Goal: Information Seeking & Learning: Learn about a topic

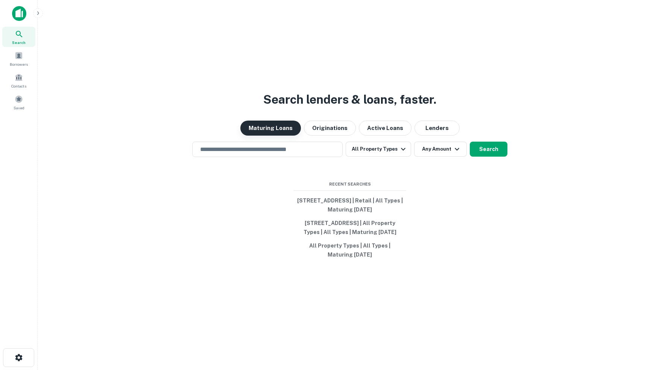
click at [271, 121] on button "Maturing Loans" at bounding box center [270, 128] width 61 height 15
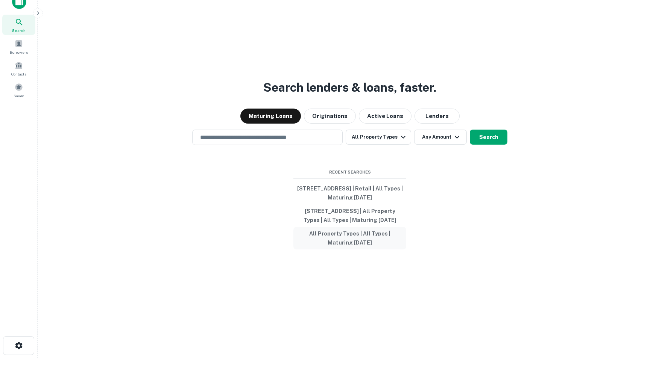
scroll to position [12, 0]
click at [281, 134] on input "text" at bounding box center [268, 138] width 144 height 9
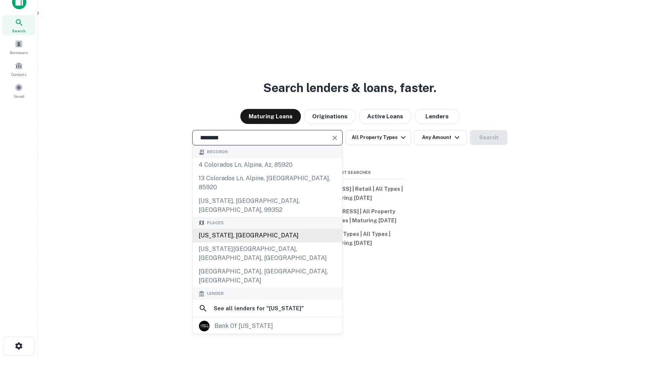
click at [237, 229] on div "Colorado, USA" at bounding box center [268, 236] width 150 height 14
type input "**********"
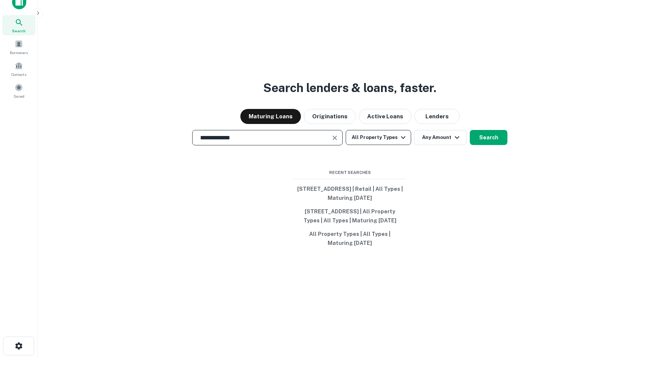
click at [404, 133] on icon "button" at bounding box center [403, 137] width 9 height 9
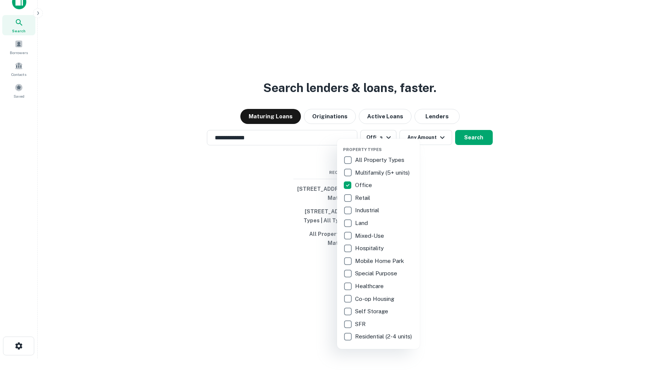
click at [446, 127] on div at bounding box center [331, 185] width 662 height 370
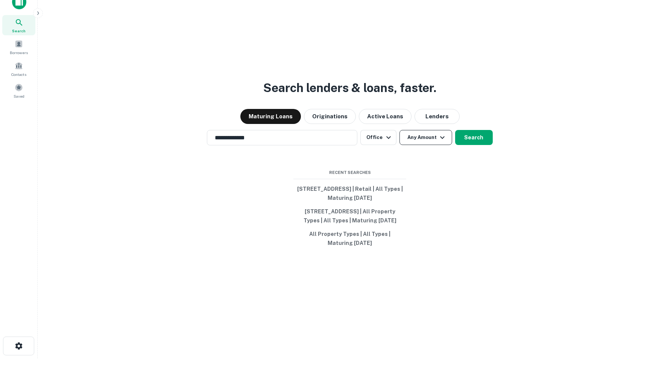
click at [443, 133] on icon "button" at bounding box center [442, 137] width 9 height 9
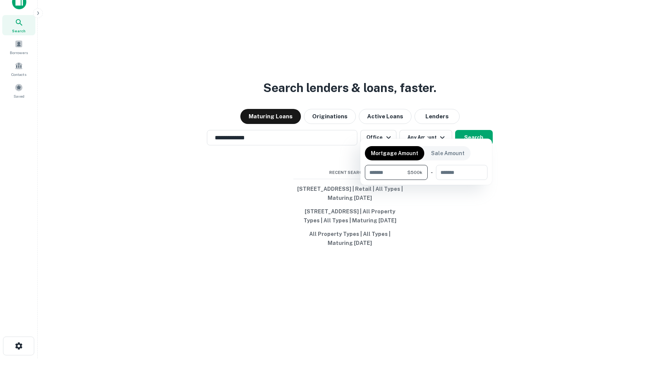
type input "******"
type input "********"
click at [448, 210] on div at bounding box center [331, 185] width 662 height 370
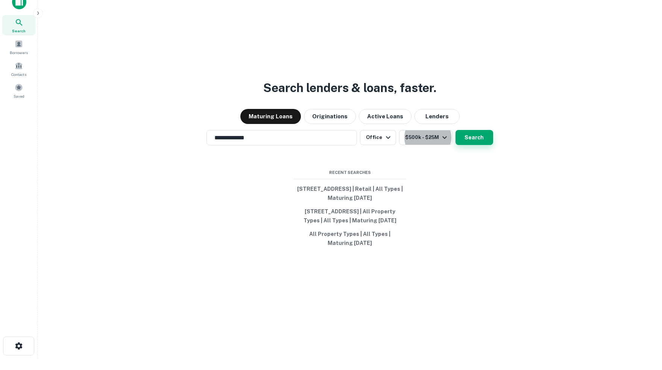
click at [479, 130] on button "Search" at bounding box center [474, 137] width 38 height 15
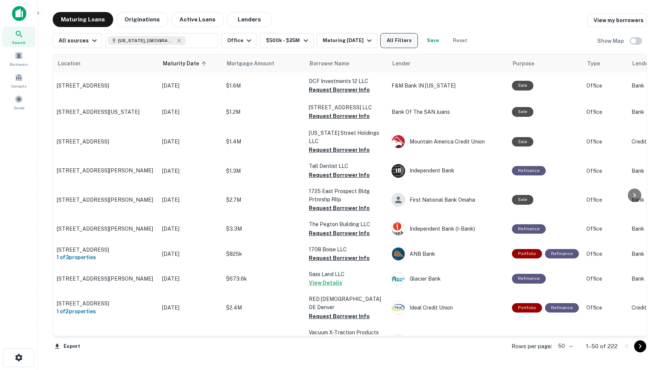
click at [410, 41] on button "All Filters" at bounding box center [399, 40] width 38 height 15
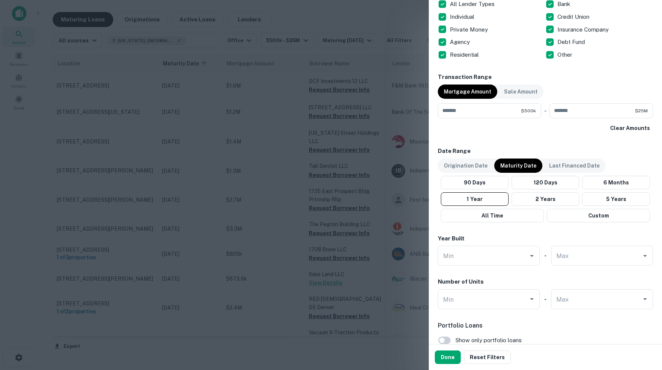
scroll to position [319, 0]
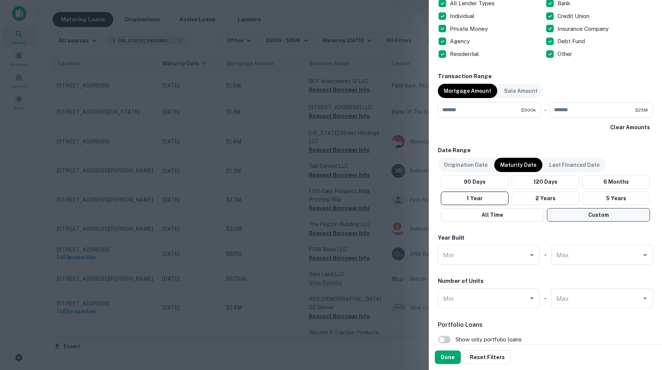
click at [588, 211] on button "Custom" at bounding box center [598, 215] width 103 height 14
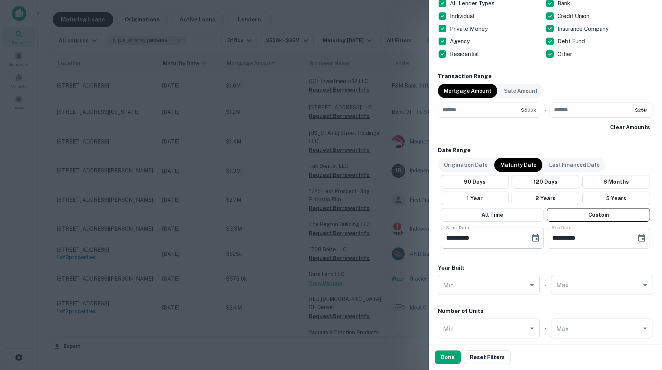
click at [534, 237] on icon "Choose date, selected date is Apr 14, 2025" at bounding box center [535, 238] width 9 height 9
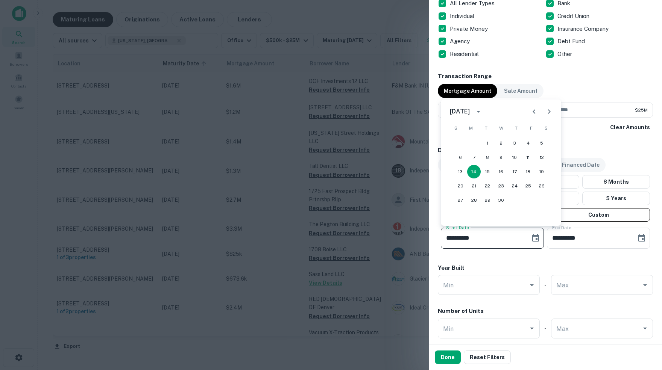
click at [548, 111] on icon "Next month" at bounding box center [549, 111] width 3 height 5
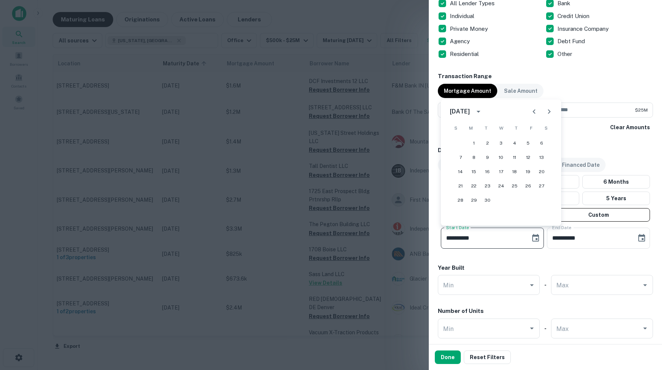
click at [548, 111] on icon "Next month" at bounding box center [549, 111] width 3 height 5
click at [501, 143] on button "1" at bounding box center [501, 144] width 14 height 14
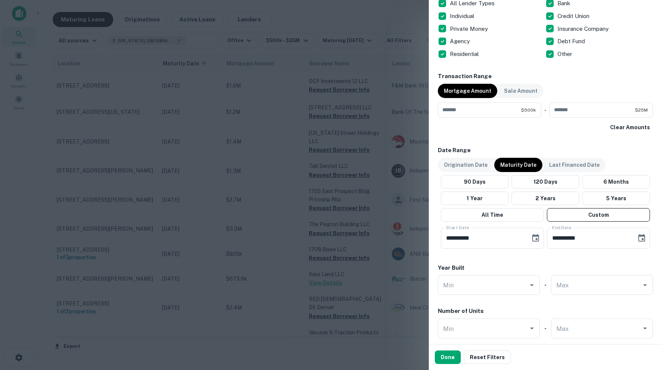
type input "**********"
click at [640, 238] on icon "Choose date, selected date is Aug 12, 2025" at bounding box center [641, 238] width 9 height 9
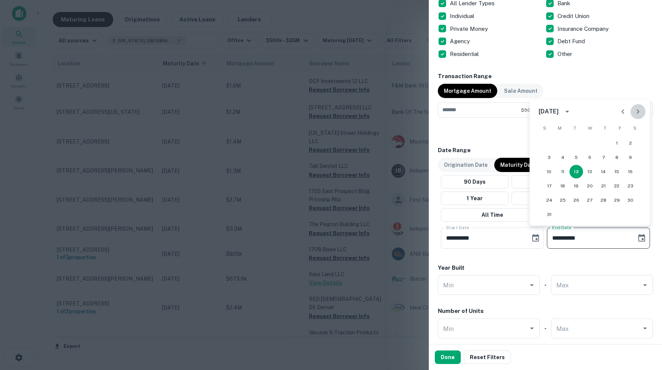
click at [637, 112] on icon "Next month" at bounding box center [637, 111] width 9 height 9
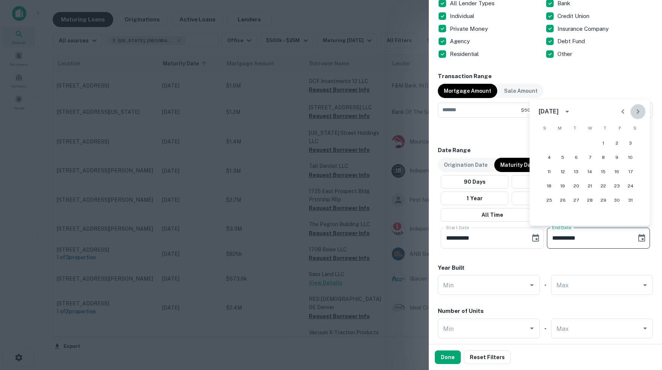
click at [637, 112] on icon "Next month" at bounding box center [637, 111] width 9 height 9
click at [605, 199] on button "30" at bounding box center [603, 201] width 14 height 14
type input "**********"
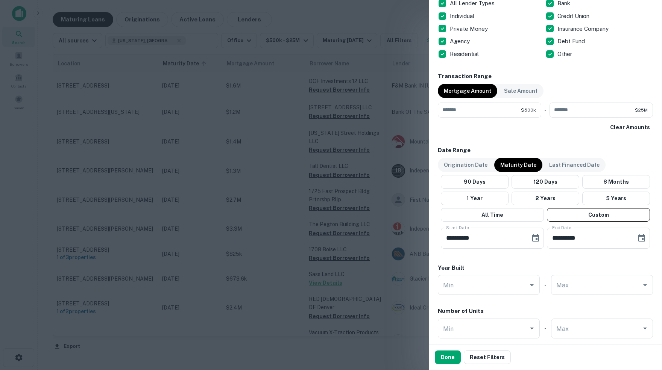
click at [603, 259] on div "**********" at bounding box center [545, 58] width 215 height 656
click at [445, 358] on button "Done" at bounding box center [448, 358] width 26 height 14
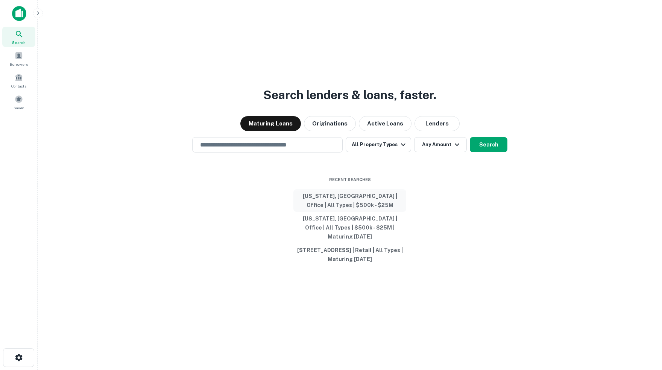
click at [380, 195] on button "Colorado, USA | Office | All Types | $500k - $25M" at bounding box center [349, 201] width 113 height 23
type input "**********"
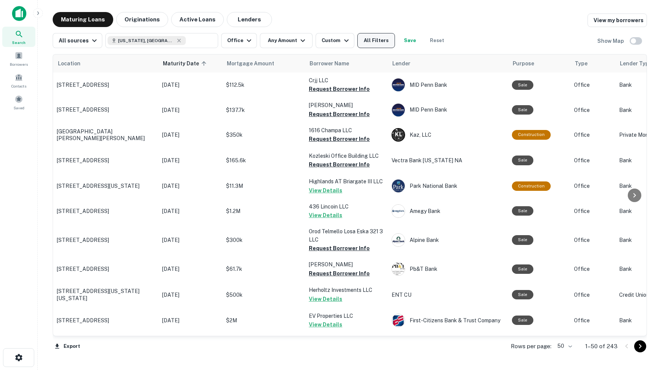
click at [381, 39] on button "All Filters" at bounding box center [376, 40] width 38 height 15
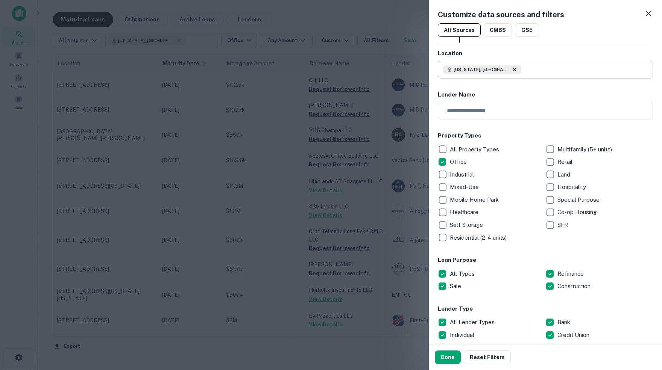
click at [511, 68] on icon at bounding box center [514, 70] width 6 height 6
click at [487, 69] on input "text" at bounding box center [548, 70] width 210 height 18
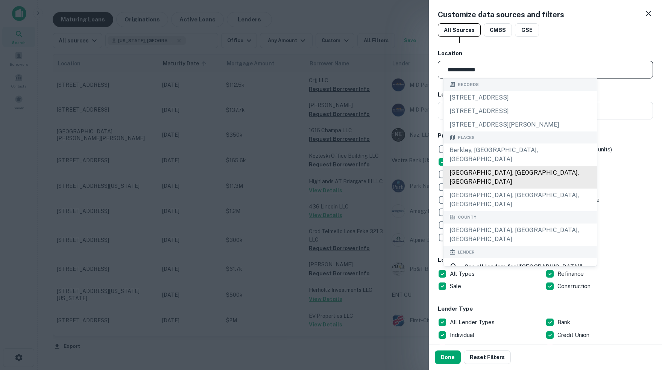
click at [502, 167] on div "Adams County, CO, USA" at bounding box center [519, 177] width 153 height 23
type input "**********"
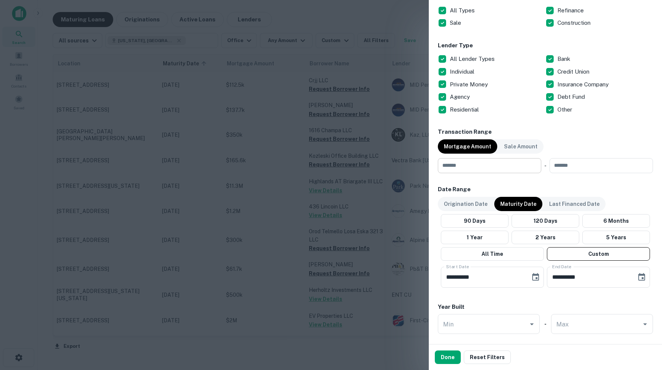
scroll to position [264, 0]
click at [486, 164] on input "number" at bounding box center [487, 165] width 98 height 15
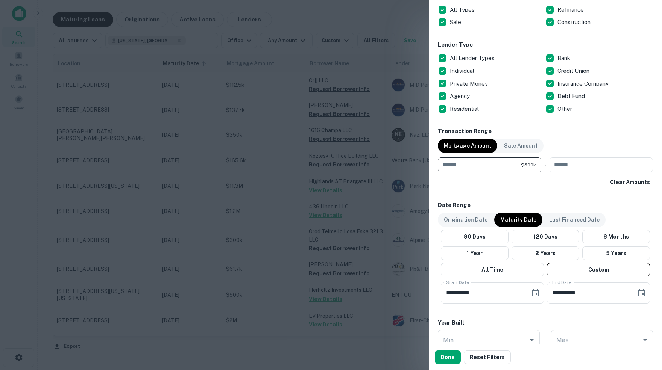
type input "******"
type input "********"
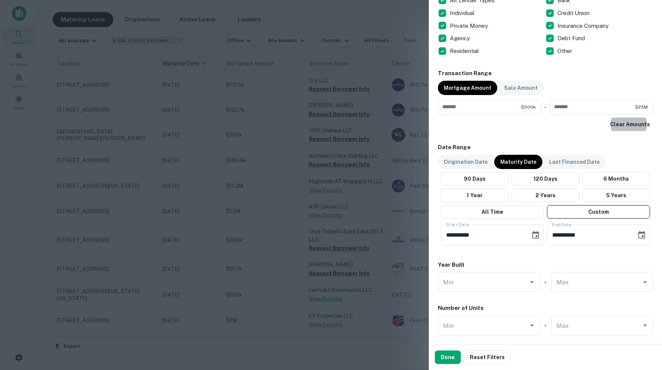
scroll to position [323, 0]
click at [446, 359] on button "Done" at bounding box center [448, 358] width 26 height 14
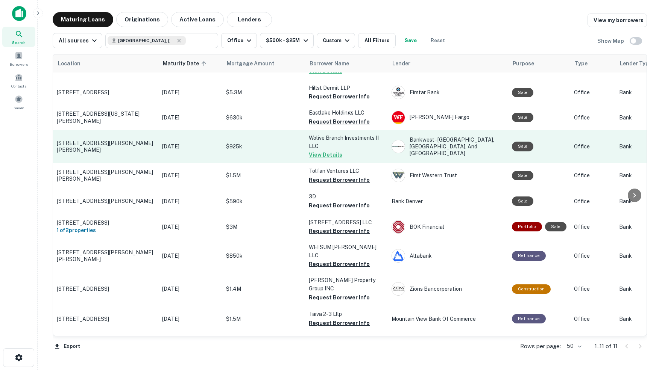
scroll to position [18, 0]
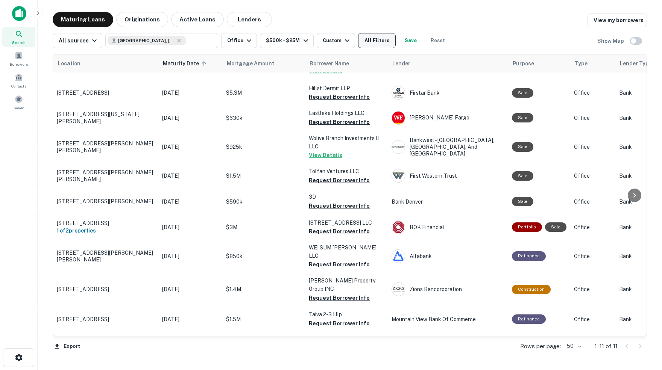
click at [389, 41] on button "All Filters" at bounding box center [377, 40] width 38 height 15
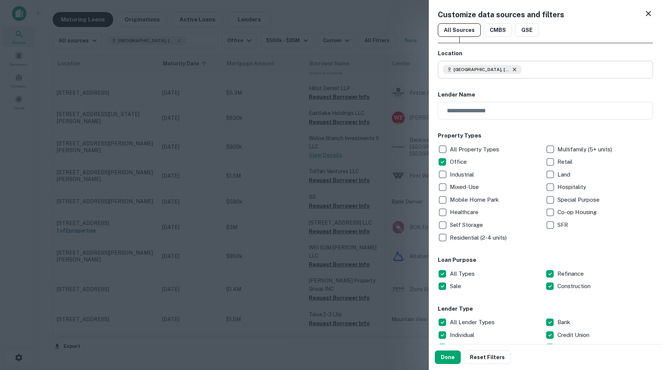
click at [516, 69] on icon at bounding box center [514, 69] width 3 height 3
click at [500, 69] on input "text" at bounding box center [548, 70] width 210 height 18
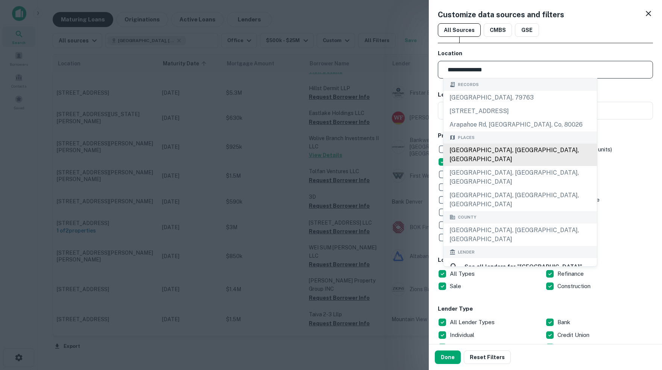
click at [502, 155] on div "Arapahoe County, CO, USA" at bounding box center [519, 155] width 153 height 23
type input "**********"
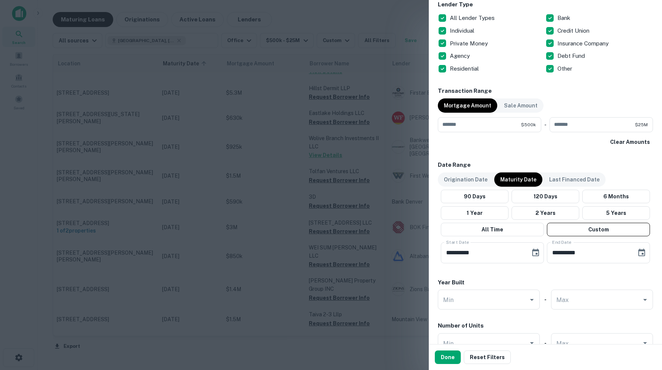
scroll to position [305, 0]
click at [451, 358] on button "Done" at bounding box center [448, 358] width 26 height 14
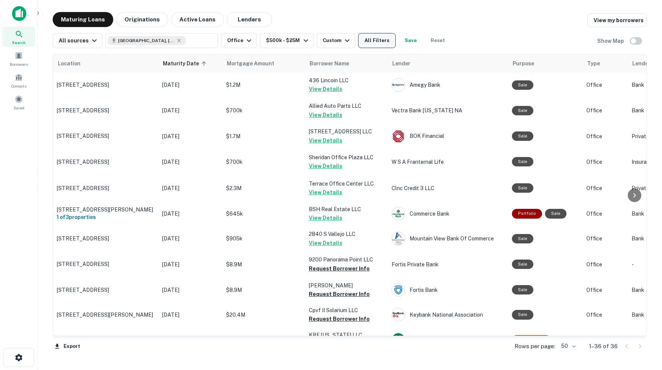
click at [385, 37] on button "All Filters" at bounding box center [377, 40] width 38 height 15
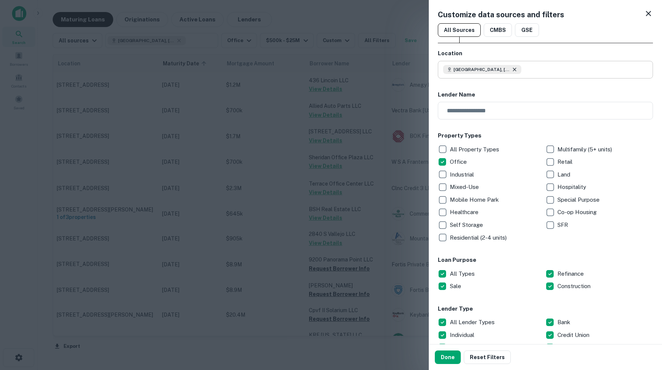
click at [516, 68] on icon at bounding box center [514, 70] width 6 height 6
click at [504, 70] on input "text" at bounding box center [548, 70] width 210 height 18
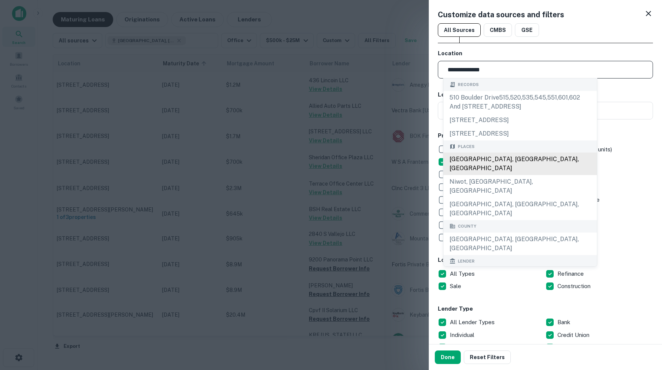
click at [501, 162] on div "Boulder County, CO, USA" at bounding box center [519, 164] width 153 height 23
type input "**********"
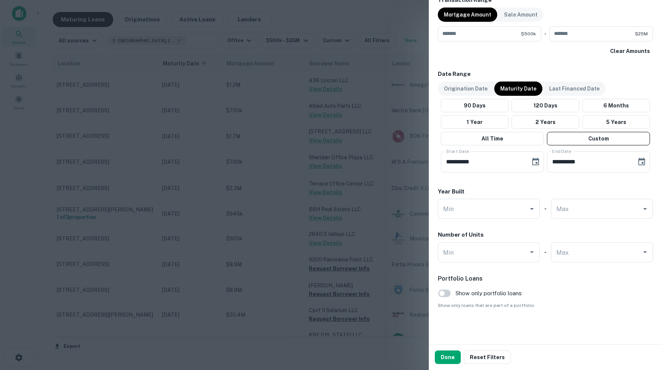
scroll to position [395, 0]
click at [448, 359] on button "Done" at bounding box center [448, 358] width 26 height 14
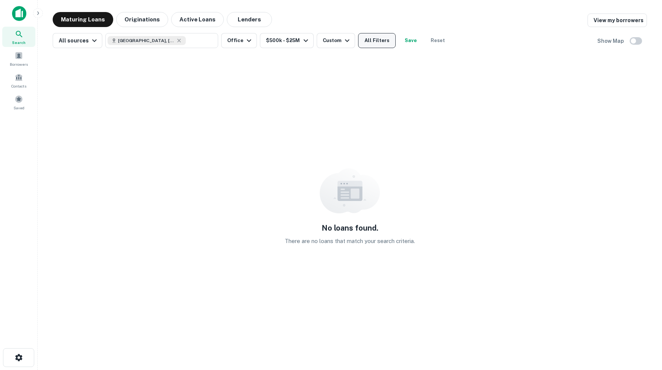
click at [388, 39] on button "All Filters" at bounding box center [377, 40] width 38 height 15
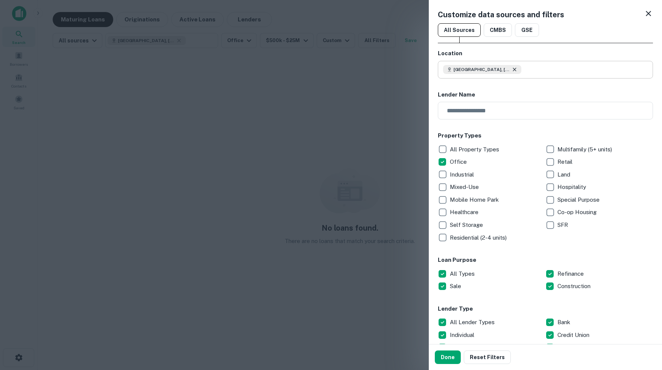
click at [516, 70] on icon at bounding box center [514, 69] width 3 height 3
click at [495, 67] on input "text" at bounding box center [548, 70] width 210 height 18
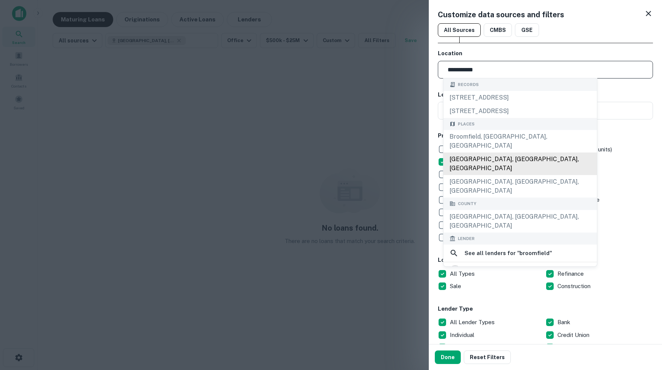
click at [487, 153] on div "Broomfield County, CO, USA" at bounding box center [519, 164] width 153 height 23
type input "**********"
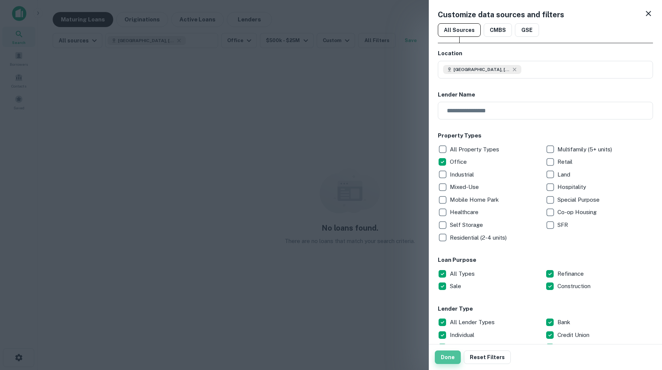
click at [448, 357] on button "Done" at bounding box center [448, 358] width 26 height 14
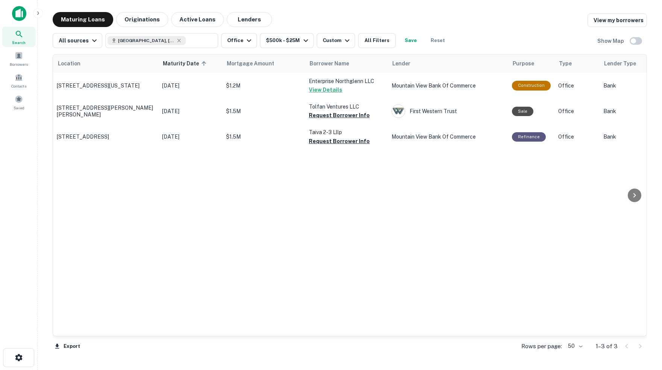
click at [21, 13] on img at bounding box center [19, 13] width 14 height 15
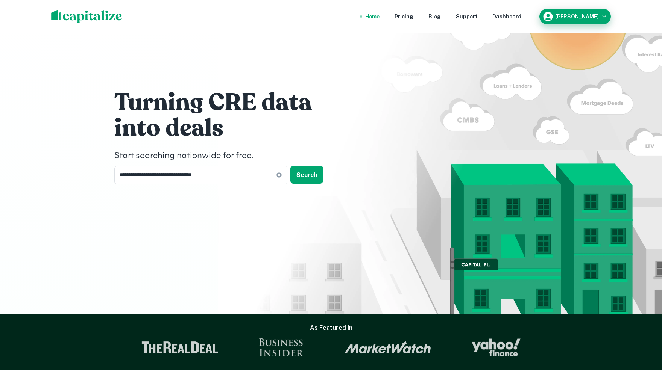
click at [602, 18] on icon "button" at bounding box center [604, 17] width 8 height 8
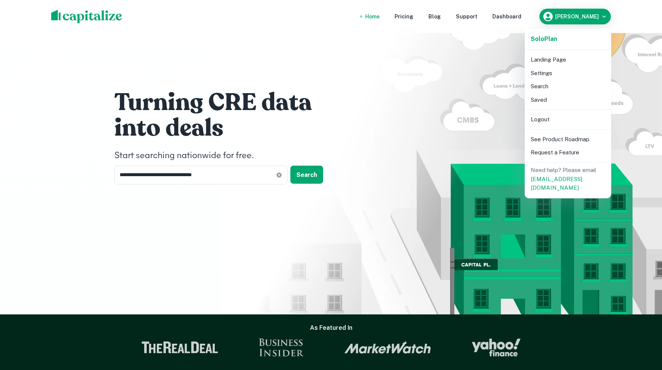
click at [539, 99] on li "Saved" at bounding box center [568, 100] width 80 height 14
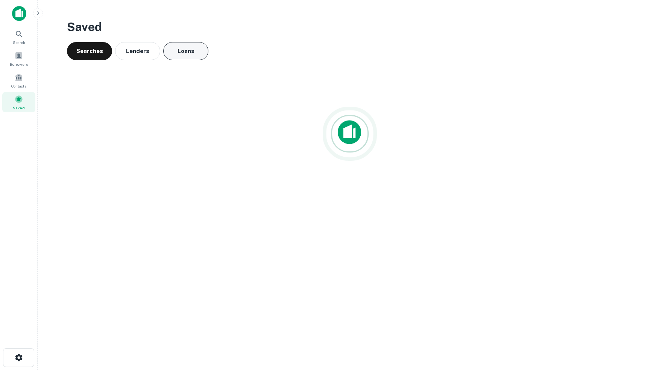
click at [192, 53] on button "Loans" at bounding box center [185, 51] width 45 height 18
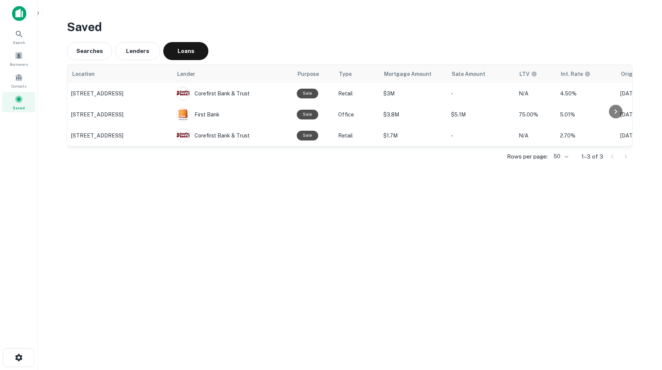
click at [325, 20] on h3 "Saved" at bounding box center [350, 27] width 566 height 18
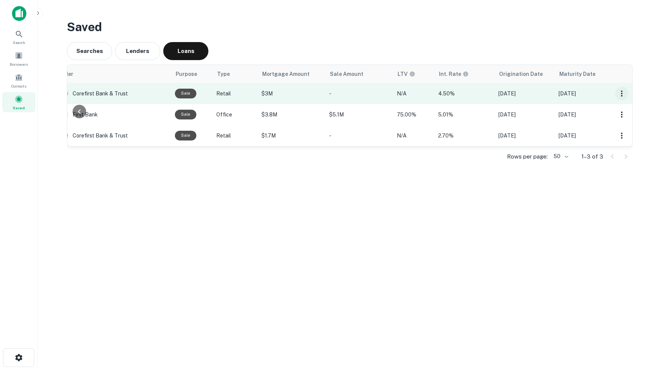
scroll to position [0, 122]
click at [622, 94] on icon "button" at bounding box center [621, 93] width 9 height 9
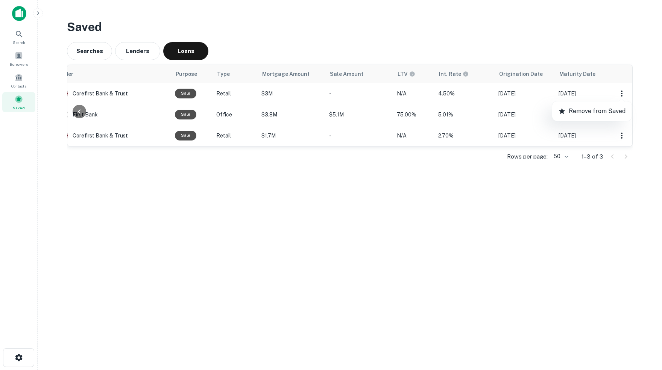
click at [615, 56] on div at bounding box center [331, 185] width 662 height 370
click at [440, 32] on h3 "Saved" at bounding box center [350, 27] width 566 height 18
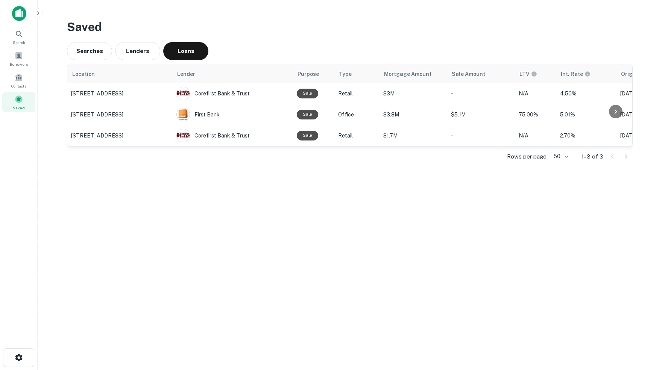
scroll to position [0, 0]
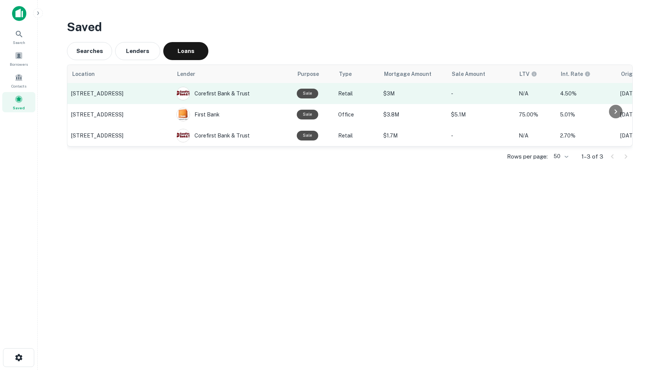
click at [101, 91] on p "12020 Blue Valley Pkwy, Overland Park, KS" at bounding box center [120, 93] width 98 height 7
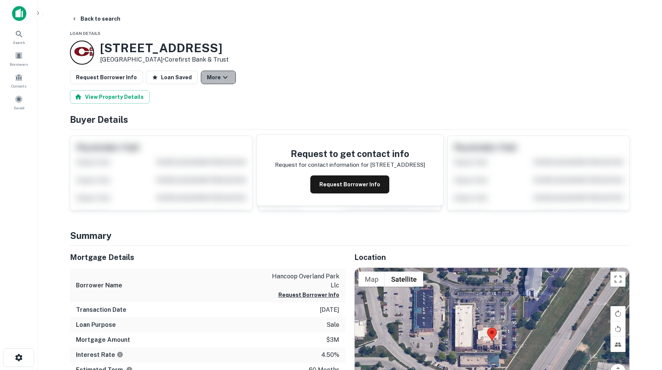
click at [221, 78] on icon "button" at bounding box center [225, 77] width 9 height 9
click at [351, 96] on div at bounding box center [331, 185] width 662 height 370
click at [19, 32] on icon at bounding box center [19, 34] width 9 height 9
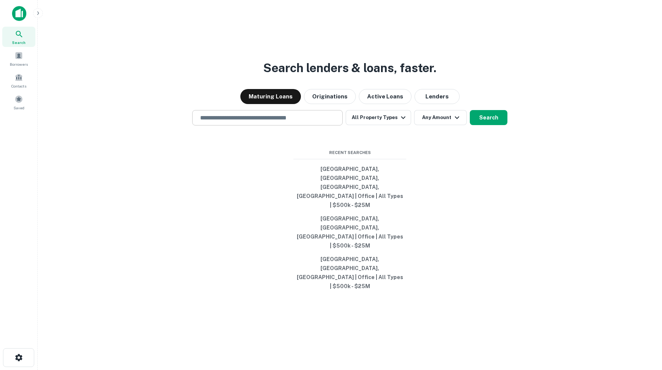
click at [263, 122] on input "text" at bounding box center [268, 118] width 144 height 9
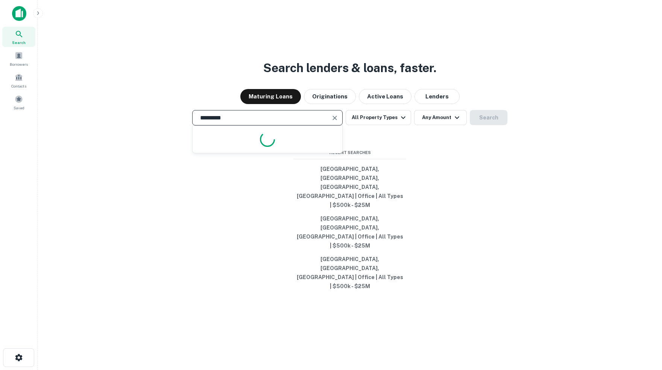
type input "**********"
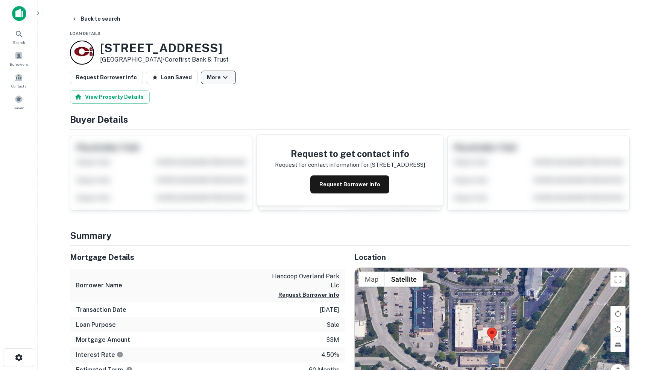
click at [221, 77] on icon "button" at bounding box center [225, 77] width 9 height 9
click at [219, 117] on button "Share" at bounding box center [215, 119] width 45 height 14
click at [132, 97] on div at bounding box center [331, 185] width 662 height 370
click at [121, 97] on button "View Property Details" at bounding box center [110, 97] width 80 height 14
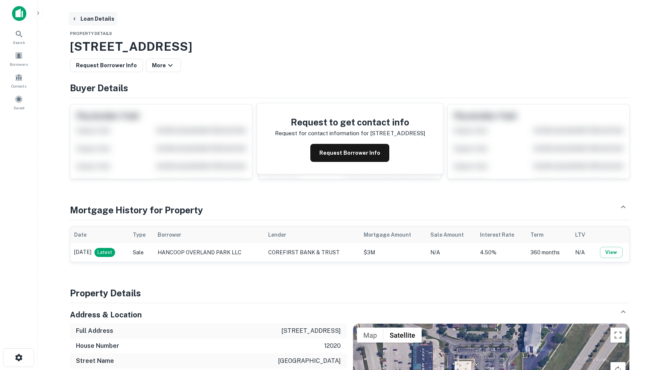
click at [76, 18] on icon "button" at bounding box center [74, 19] width 6 height 6
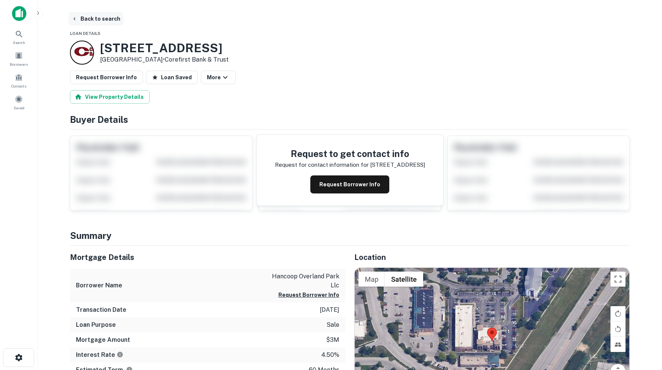
click at [107, 19] on button "Back to search" at bounding box center [95, 19] width 55 height 14
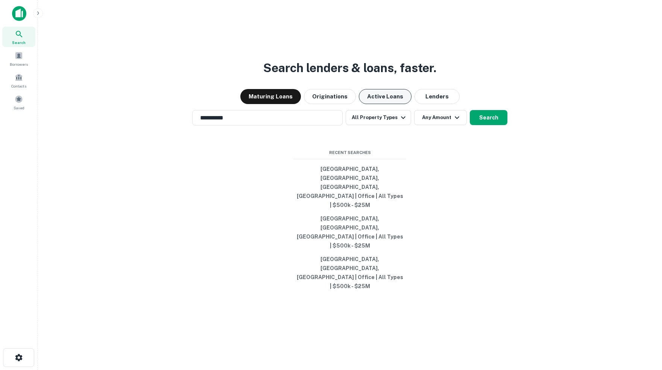
click at [386, 104] on button "Active Loans" at bounding box center [385, 96] width 53 height 15
click at [287, 122] on input "**********" at bounding box center [262, 118] width 132 height 9
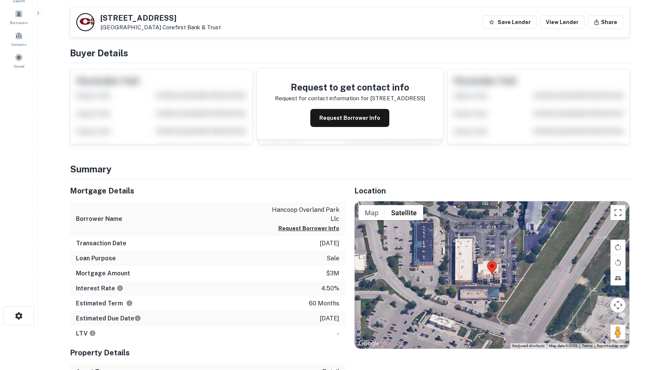
scroll to position [40, 0]
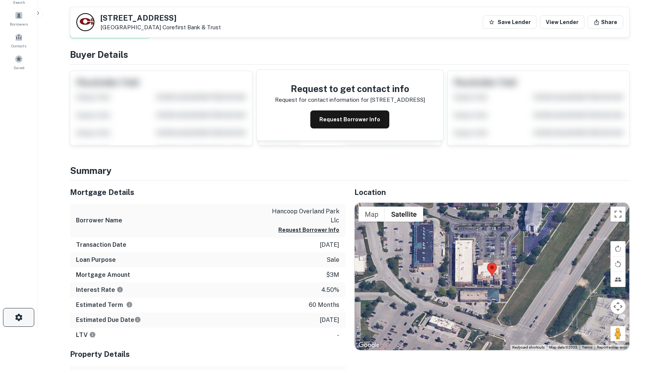
click at [20, 317] on icon "button" at bounding box center [18, 317] width 7 height 7
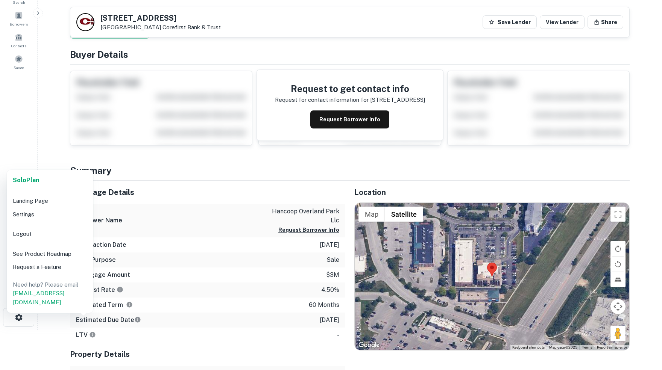
click at [276, 182] on div at bounding box center [331, 185] width 662 height 370
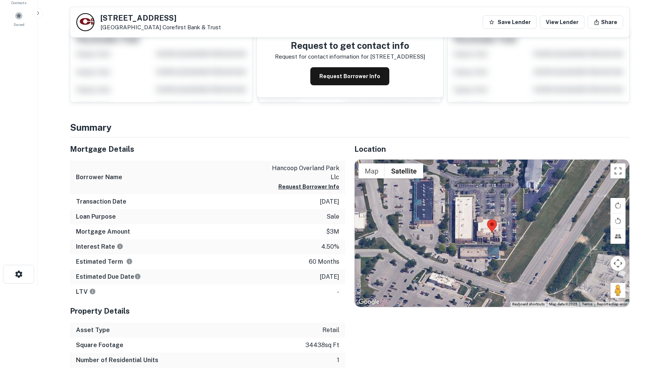
scroll to position [58, 0]
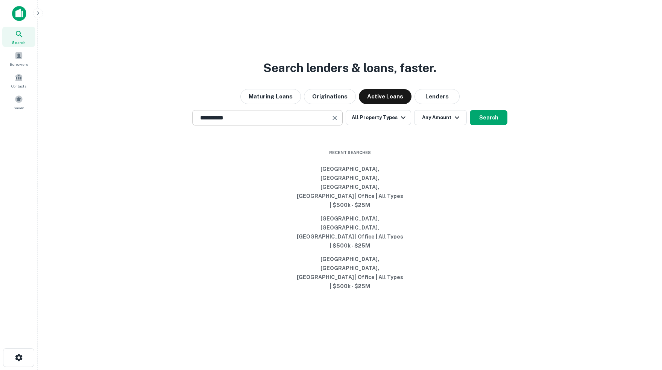
click at [272, 122] on input "**********" at bounding box center [262, 118] width 132 height 9
type input "*"
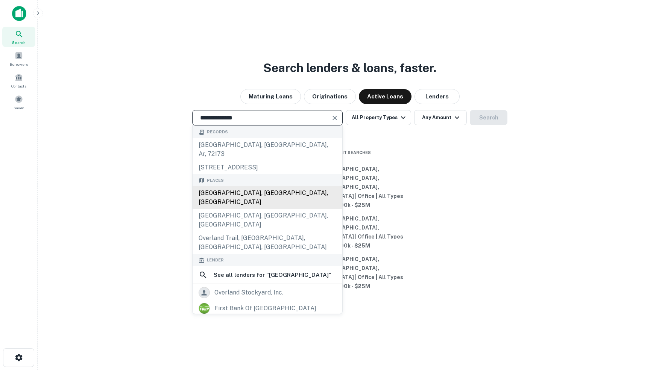
click at [246, 209] on div "[GEOGRAPHIC_DATA], [GEOGRAPHIC_DATA], [GEOGRAPHIC_DATA]" at bounding box center [268, 198] width 150 height 23
type input "**********"
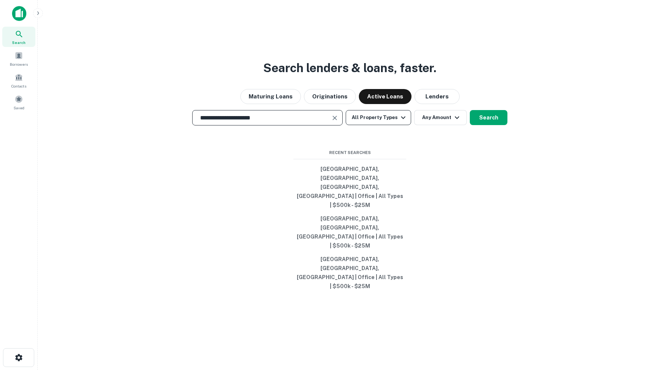
click at [405, 122] on icon "button" at bounding box center [403, 117] width 9 height 9
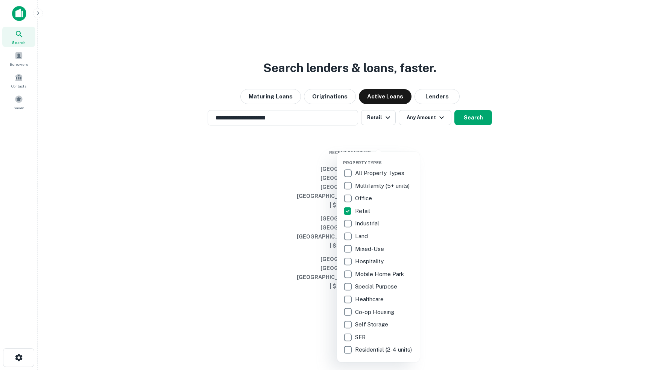
click at [442, 149] on div at bounding box center [331, 185] width 662 height 370
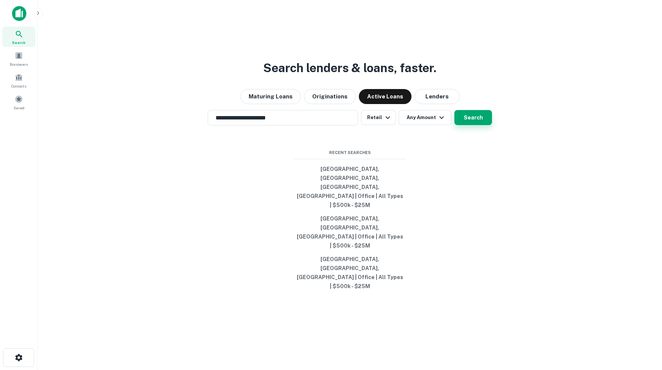
click at [476, 125] on button "Search" at bounding box center [473, 117] width 38 height 15
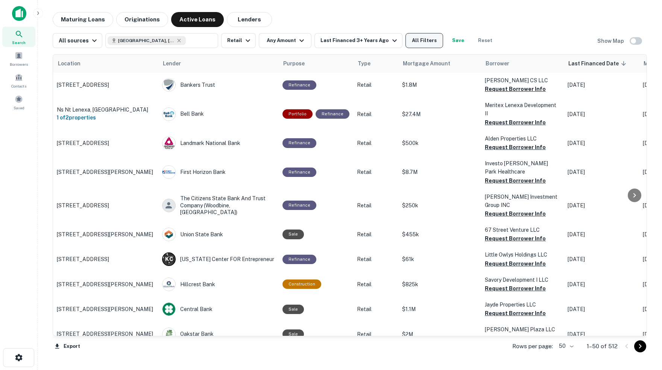
click at [433, 41] on button "All Filters" at bounding box center [424, 40] width 38 height 15
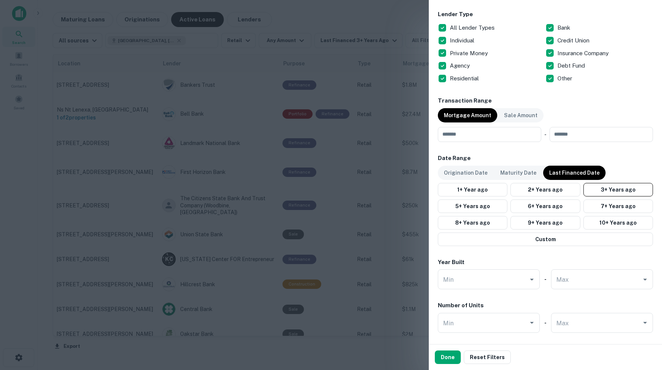
scroll to position [296, 0]
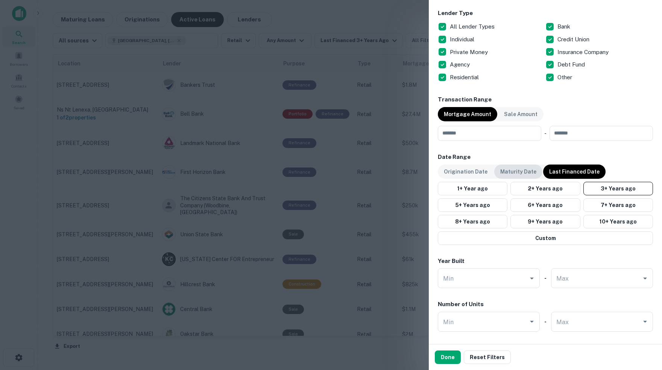
click at [514, 168] on p "Maturity Date" at bounding box center [518, 172] width 36 height 8
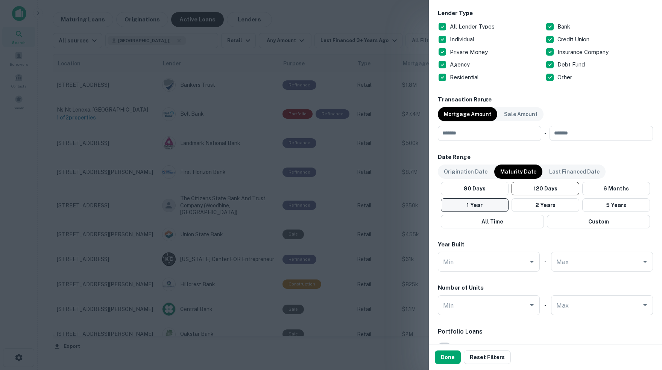
click at [492, 206] on button "1 Year" at bounding box center [475, 206] width 68 height 14
click at [446, 359] on button "Done" at bounding box center [448, 358] width 26 height 14
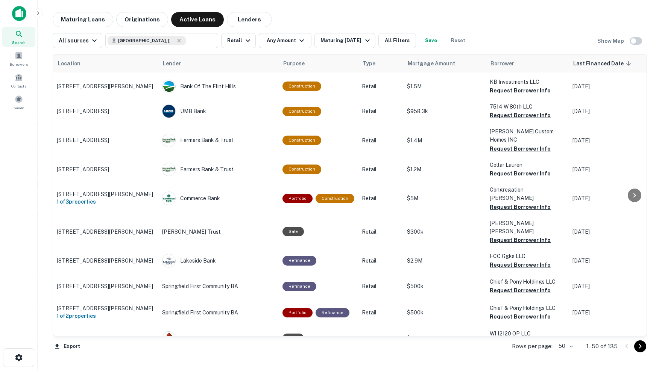
scroll to position [218, 0]
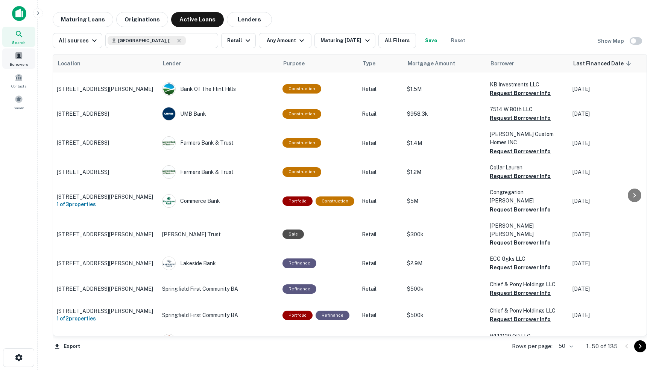
click at [23, 60] on div "Borrowers" at bounding box center [18, 59] width 33 height 20
